Goal: Task Accomplishment & Management: Complete application form

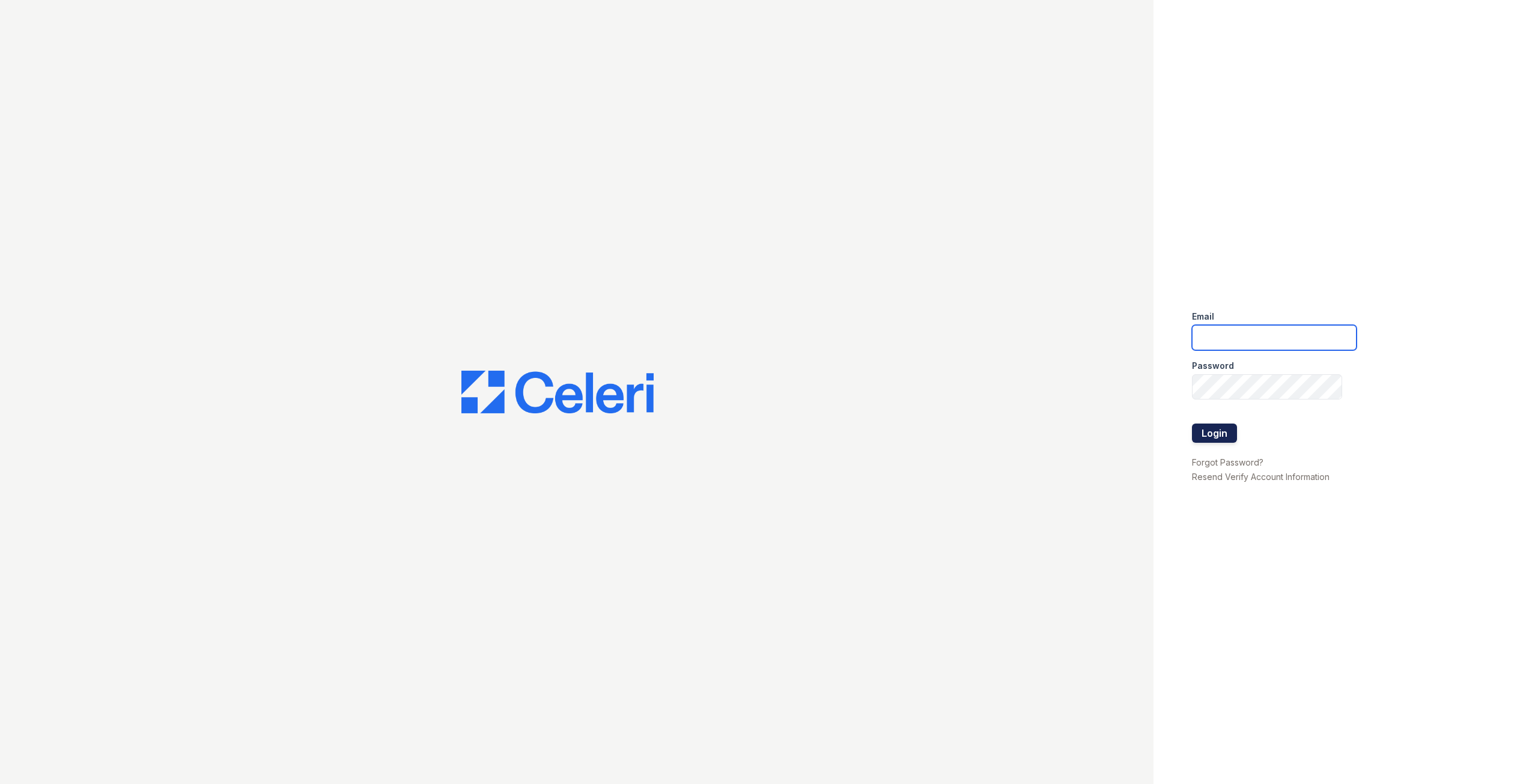
type input "pcarpino@rushmoremgmt.com"
click at [1218, 427] on button "Login" at bounding box center [1214, 432] width 45 height 20
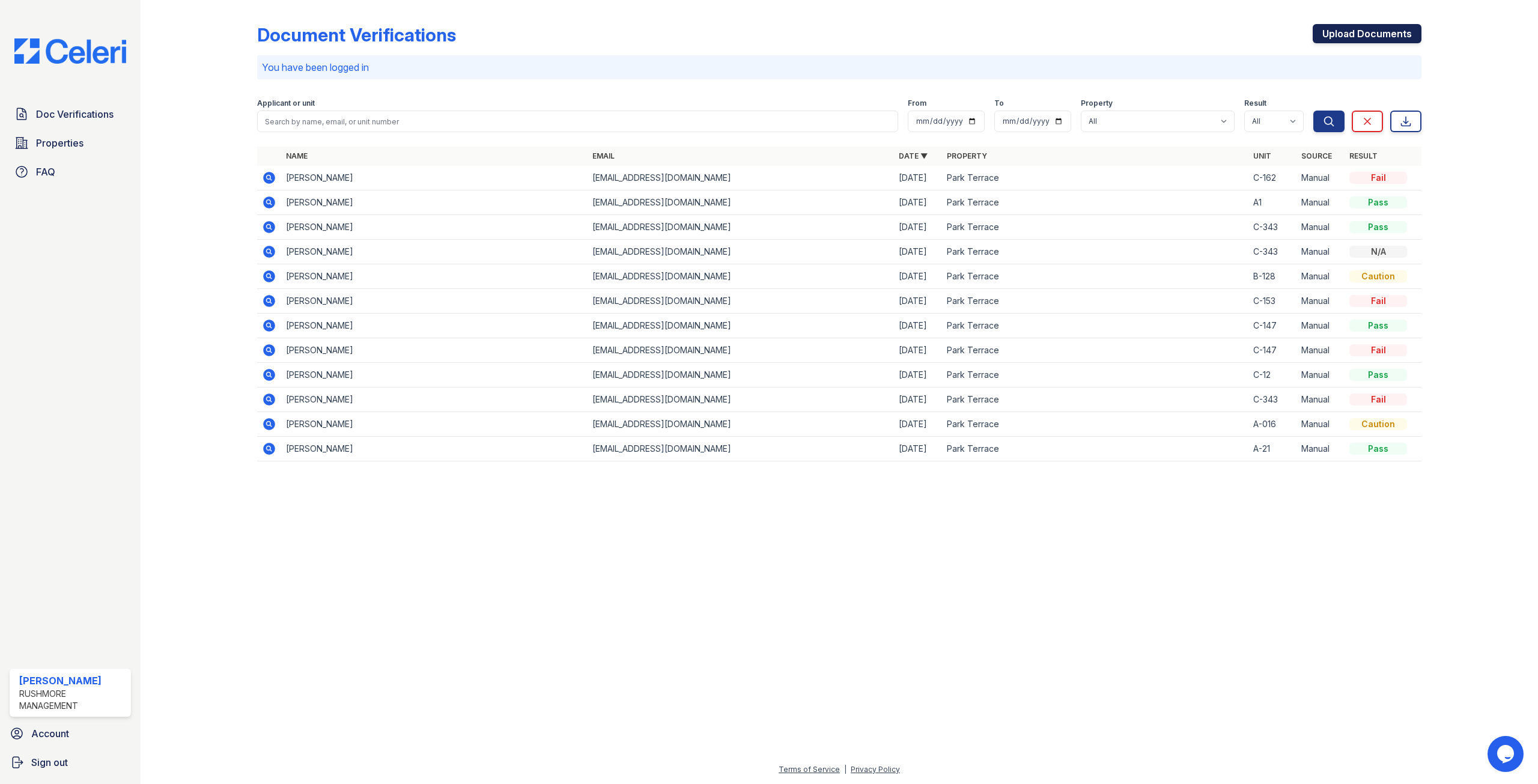
click at [1366, 33] on link "Upload Documents" at bounding box center [1367, 33] width 109 height 20
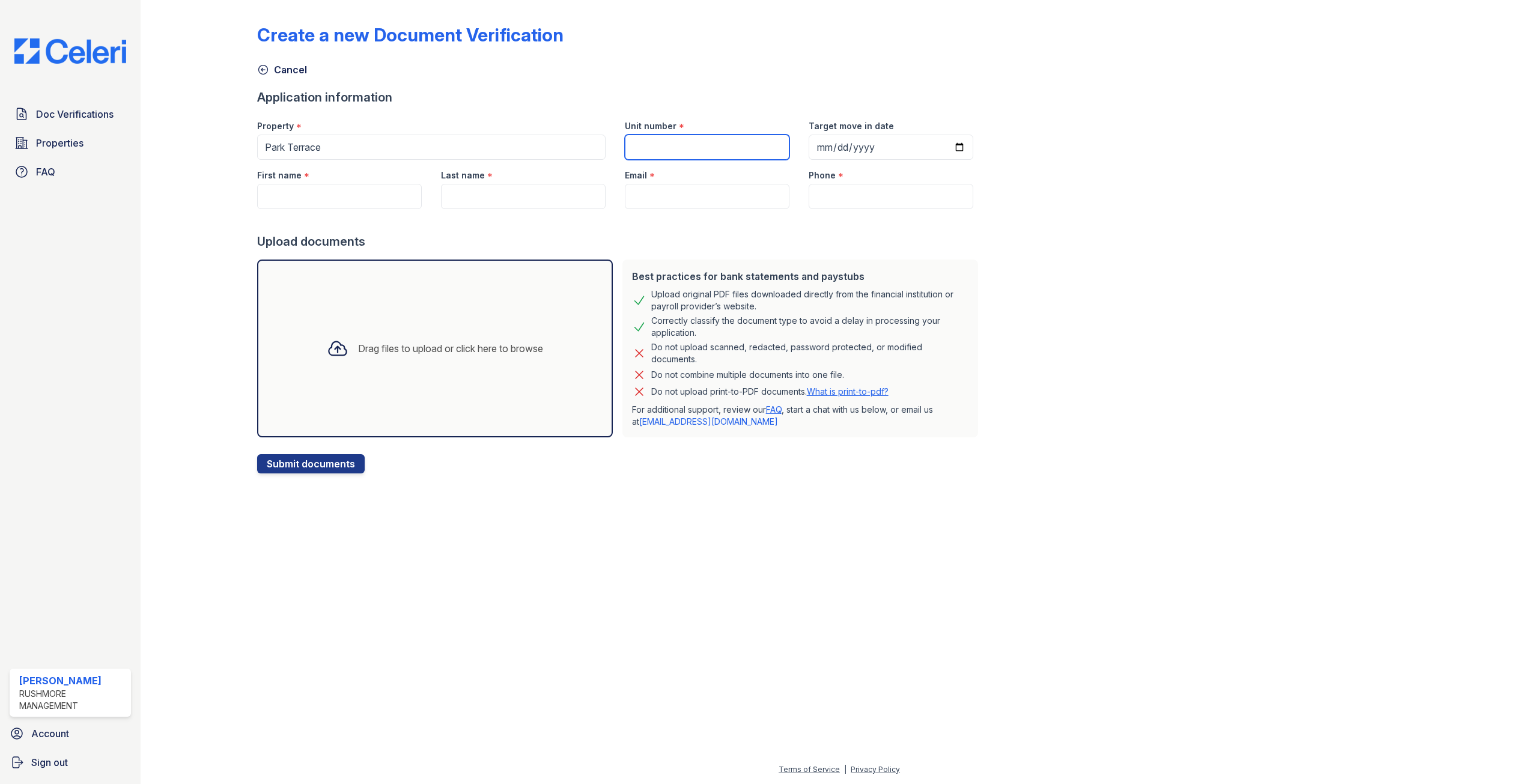
click at [674, 150] on input "Unit number" at bounding box center [707, 147] width 165 height 25
type input "A-210"
click at [834, 145] on input "Target move in date" at bounding box center [891, 147] width 165 height 25
drag, startPoint x: 878, startPoint y: 149, endPoint x: 799, endPoint y: 138, distance: 79.8
click at [809, 138] on input "Target move in date" at bounding box center [891, 147] width 165 height 25
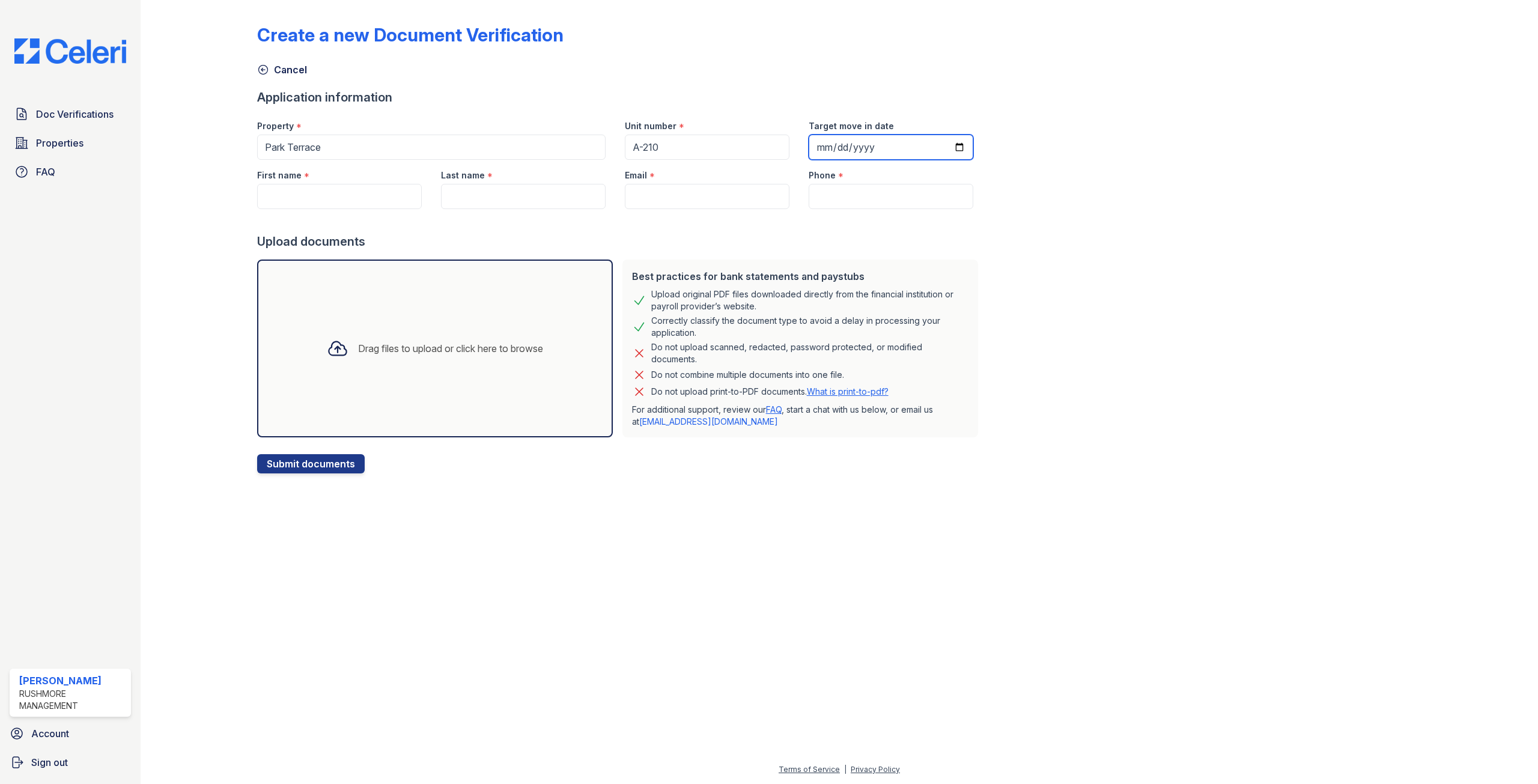
drag, startPoint x: 862, startPoint y: 155, endPoint x: 789, endPoint y: 149, distance: 73.2
click at [799, 149] on div "Target move in date" at bounding box center [891, 135] width 184 height 49
click at [810, 141] on input "Target move in date" at bounding box center [891, 147] width 165 height 25
click at [842, 150] on input "Target move in date" at bounding box center [891, 147] width 165 height 25
drag, startPoint x: 874, startPoint y: 147, endPoint x: 792, endPoint y: 148, distance: 82.0
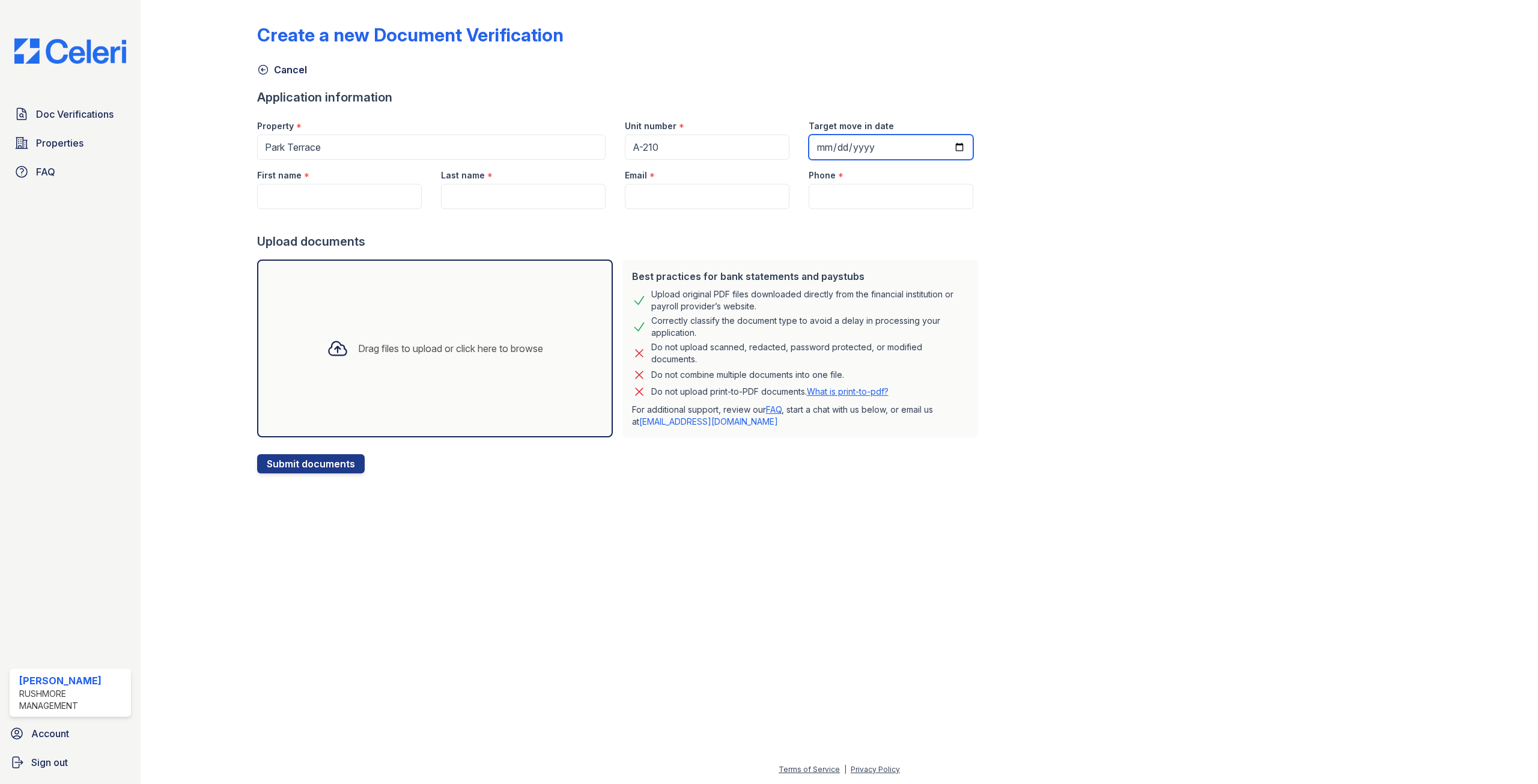
click at [799, 148] on div "Target move in date" at bounding box center [891, 135] width 184 height 49
click at [819, 144] on input "Target move in date" at bounding box center [891, 147] width 165 height 25
click at [316, 200] on input "First name" at bounding box center [340, 196] width 165 height 25
click at [283, 192] on input "First name" at bounding box center [340, 196] width 165 height 25
type input "Jemina"
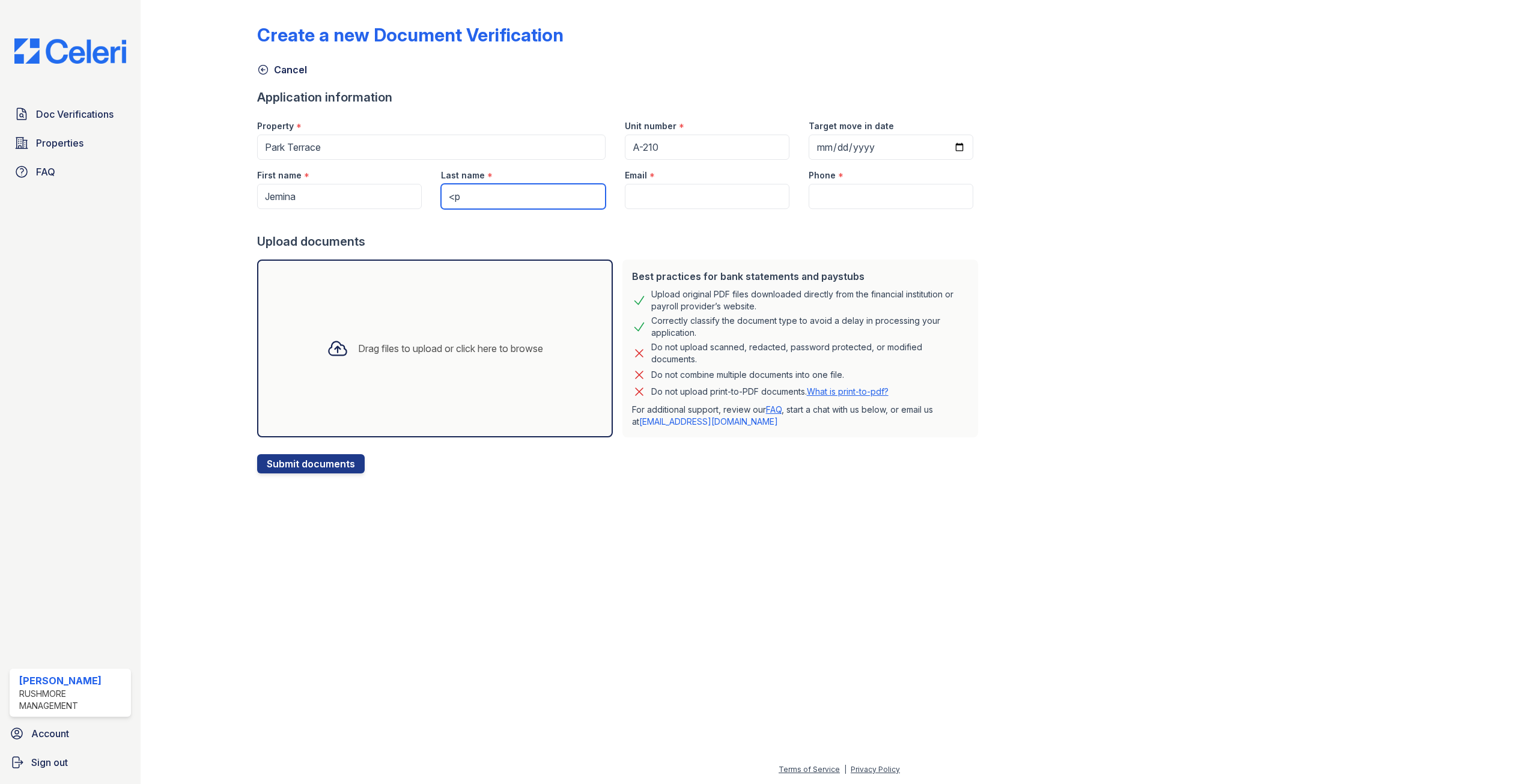
type input "<"
type input "[PERSON_NAME]`"
click at [661, 200] on input "Email" at bounding box center [707, 196] width 165 height 25
paste input "[EMAIL_ADDRESS][DOMAIN_NAME]"
type input "[EMAIL_ADDRESS][DOMAIN_NAME]"
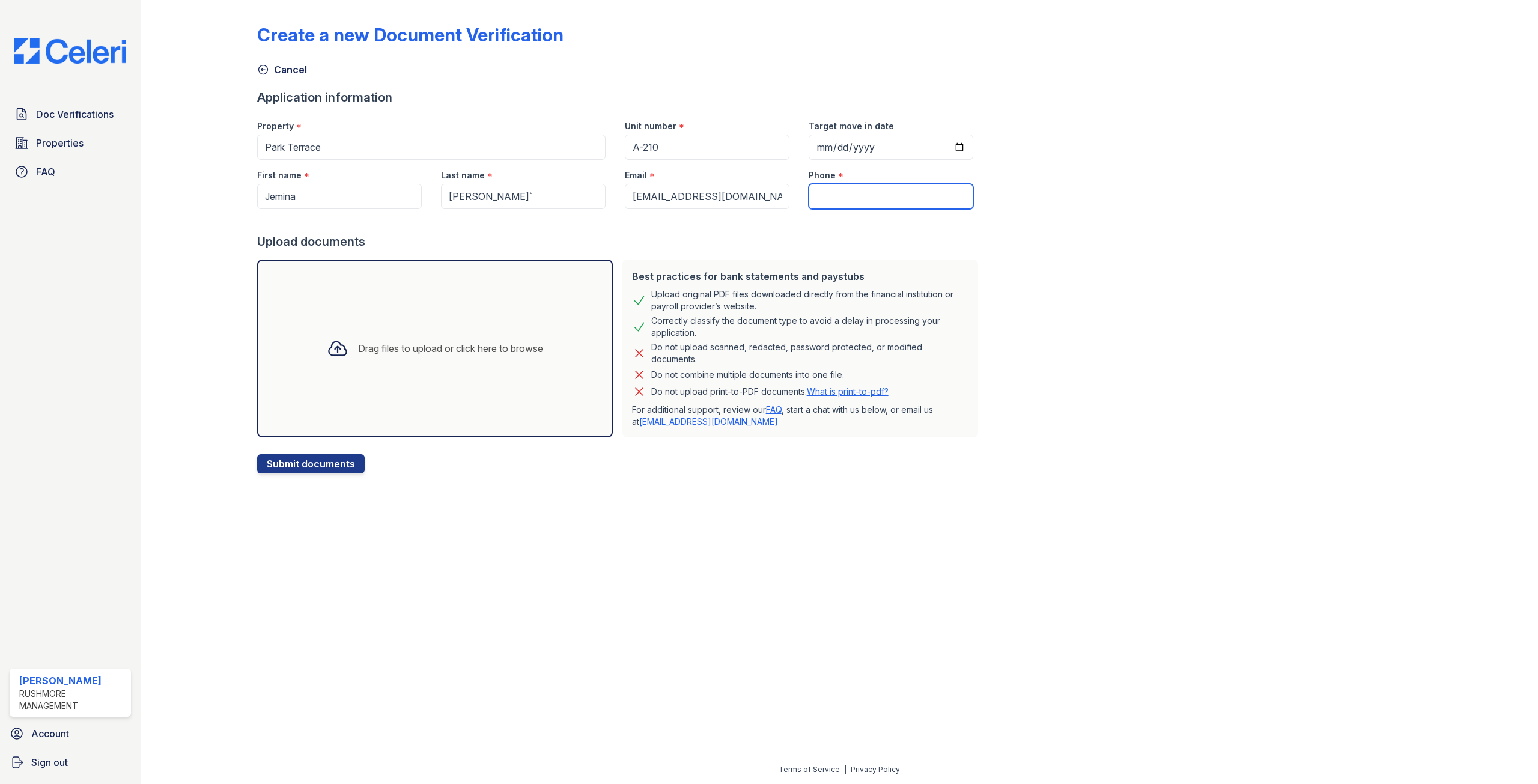
click at [819, 197] on input "Phone" at bounding box center [891, 196] width 165 height 25
